Goal: Information Seeking & Learning: Learn about a topic

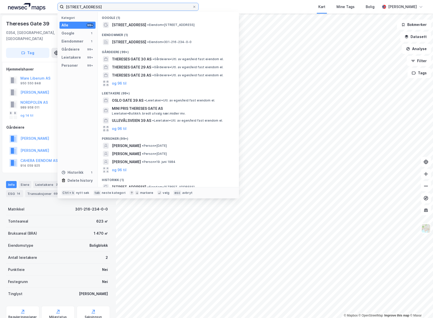
drag, startPoint x: 111, startPoint y: 5, endPoint x: -34, endPoint y: 3, distance: 144.7
click at [0, 3] on html "[STREET_ADDRESS] Kategori Alle 99+ Google 1 Eiendommer 1 Gårdeiere 99+ Leietake…" at bounding box center [216, 159] width 433 height 318
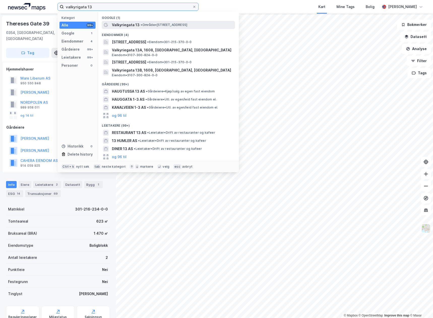
type input "valkyrigata 13"
click at [161, 26] on span "• Område • [STREET_ADDRESS]" at bounding box center [164, 25] width 47 height 4
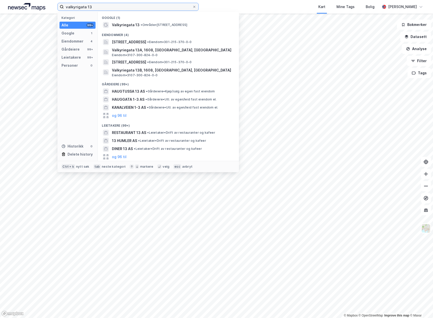
click at [97, 7] on input "valkyrigata 13" at bounding box center [128, 7] width 129 height 8
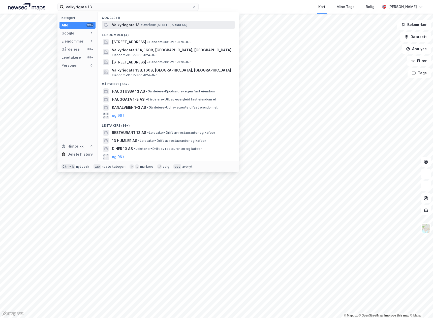
click at [125, 25] on span "Valkyriegata 13" at bounding box center [126, 25] width 28 height 6
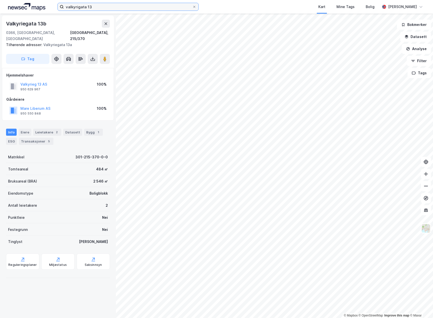
click at [118, 6] on input "valkyrigata 13" at bounding box center [128, 7] width 129 height 8
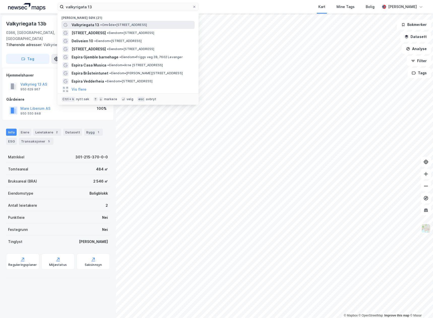
click at [100, 25] on span "•" at bounding box center [101, 25] width 2 height 4
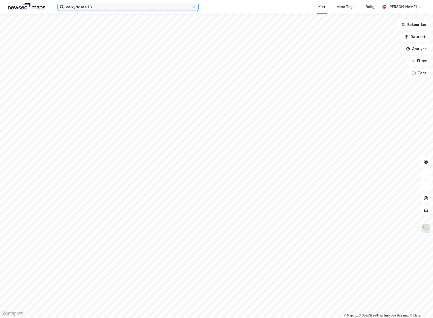
click at [109, 6] on input "valkyrigata 13" at bounding box center [128, 7] width 129 height 8
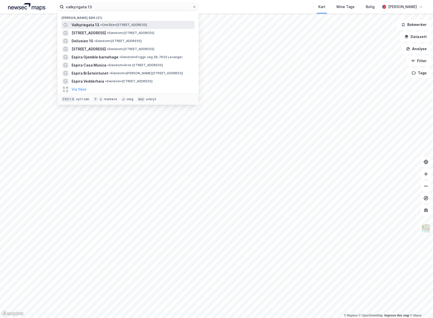
click at [88, 24] on span "Valkyriegata 13" at bounding box center [86, 25] width 28 height 6
